Goal: Book appointment/travel/reservation

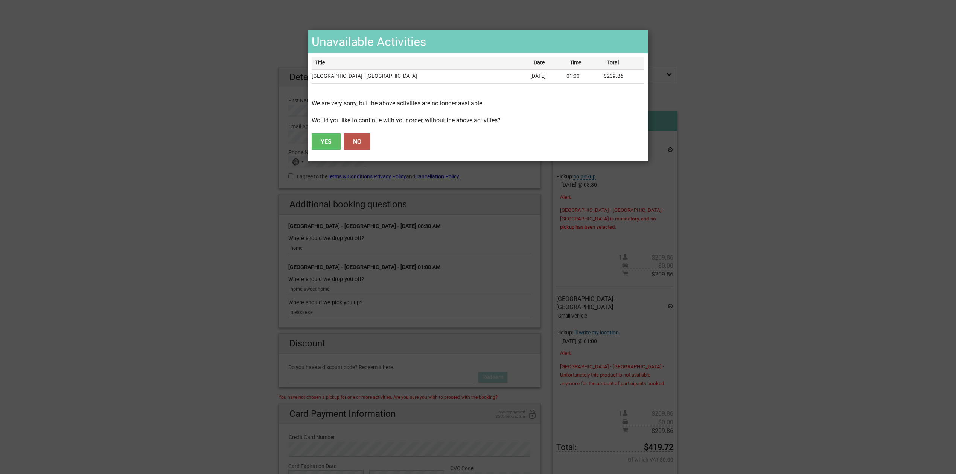
click at [353, 142] on button "NO" at bounding box center [357, 141] width 26 height 17
click at [323, 143] on button "YES" at bounding box center [326, 141] width 29 height 17
